Goal: Transaction & Acquisition: Book appointment/travel/reservation

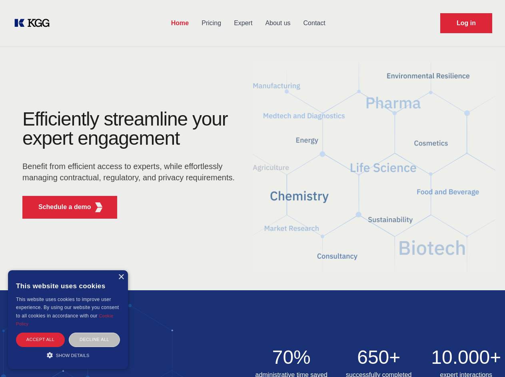
click at [252, 188] on div "Efficiently streamline your expert engagement Benefit from efficient access to …" at bounding box center [131, 168] width 243 height 116
click at [60, 207] on p "Schedule a demo" at bounding box center [64, 207] width 53 height 10
click at [121, 277] on div "× This website uses cookies This website uses cookies to improve user experienc…" at bounding box center [68, 319] width 120 height 99
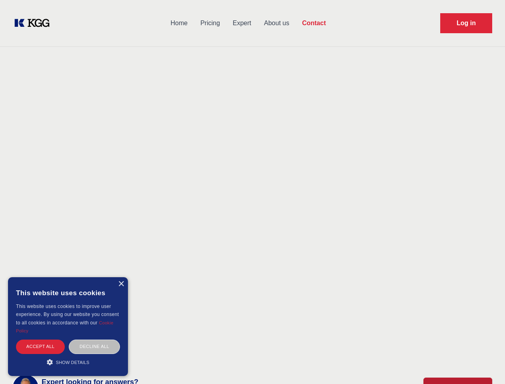
click at [40, 340] on div "Accept all" at bounding box center [40, 347] width 49 height 14
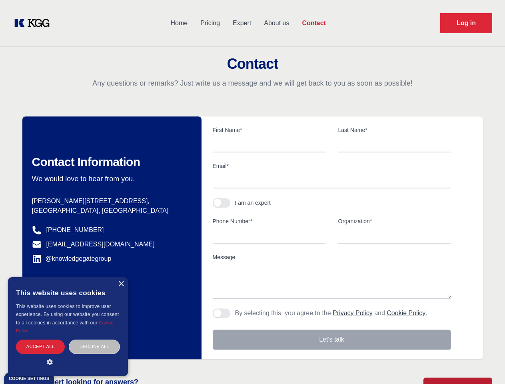
click at [94, 340] on div "Decline all" at bounding box center [94, 347] width 51 height 14
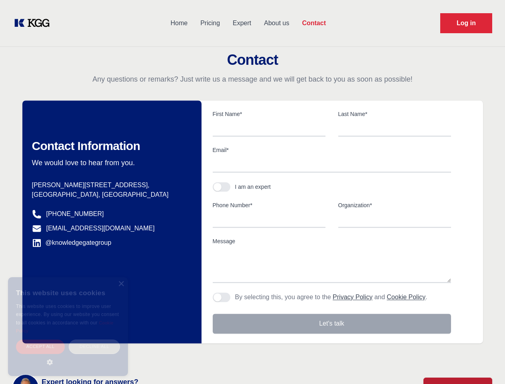
click at [68, 355] on main "Contact Any questions or remarks? Just write us a message and we will get back …" at bounding box center [252, 208] width 505 height 416
